Goal: Navigation & Orientation: Find specific page/section

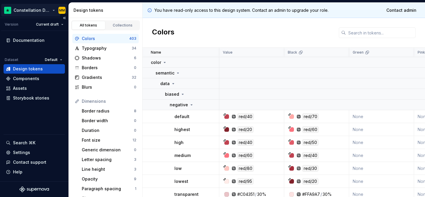
click at [33, 11] on html "Constellation Design System MM Version Current draft Documentation Dataset Defa…" at bounding box center [212, 98] width 425 height 197
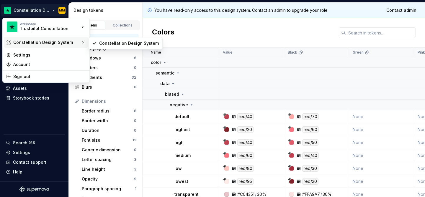
click at [41, 40] on div "Constellation Design System" at bounding box center [46, 43] width 67 height 6
click at [43, 125] on html "Constellation Design System MM Version Current draft Documentation Dataset Defa…" at bounding box center [212, 98] width 425 height 197
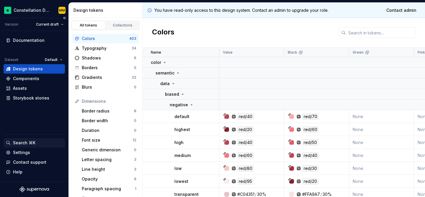
click at [32, 142] on div "Search ⌘K" at bounding box center [24, 143] width 22 height 6
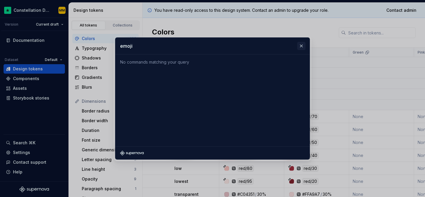
type input "emoji"
click at [302, 47] on button "button" at bounding box center [301, 46] width 8 height 8
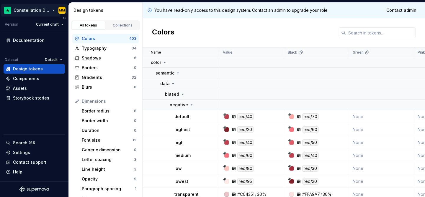
click at [53, 9] on html "Constellation Design System MM Version Current draft Documentation Dataset Defa…" at bounding box center [212, 98] width 425 height 197
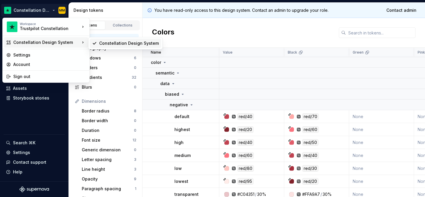
click at [101, 45] on div "Constellation Design System" at bounding box center [129, 43] width 60 height 6
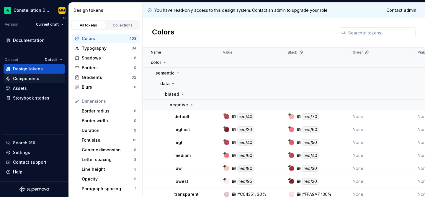
click at [39, 81] on div "Components" at bounding box center [34, 79] width 57 height 6
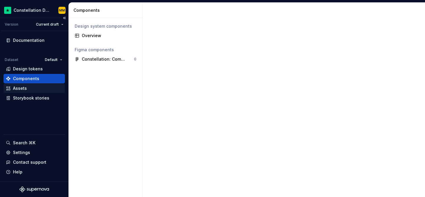
click at [36, 88] on div "Assets" at bounding box center [34, 89] width 57 height 6
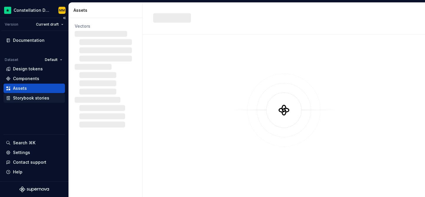
click at [33, 98] on div "Storybook stories" at bounding box center [31, 98] width 36 height 6
click at [64, 17] on button "Collapse sidebar" at bounding box center [64, 18] width 8 height 8
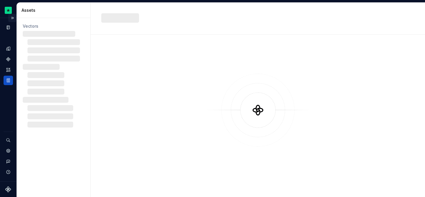
click at [12, 17] on button "Expand sidebar" at bounding box center [12, 18] width 8 height 8
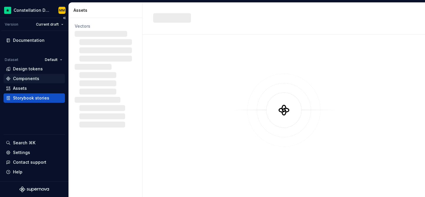
click at [28, 81] on div "Components" at bounding box center [26, 79] width 26 height 6
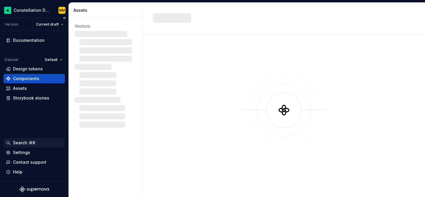
click at [25, 142] on div "Search ⌘K" at bounding box center [24, 143] width 22 height 6
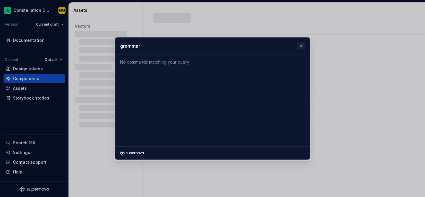
type input "grammar"
click at [302, 46] on button "button" at bounding box center [301, 46] width 8 height 8
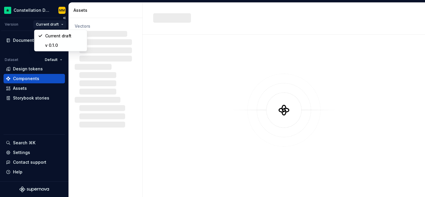
click at [62, 24] on html "Constellation Design System MM Version Current draft Documentation Dataset Defa…" at bounding box center [212, 98] width 425 height 197
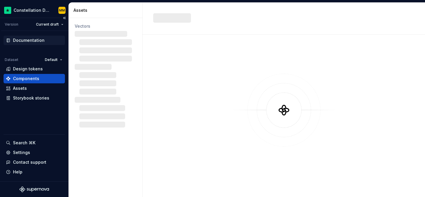
click at [33, 42] on div "Documentation" at bounding box center [29, 40] width 32 height 6
